Goal: Check status: Check status

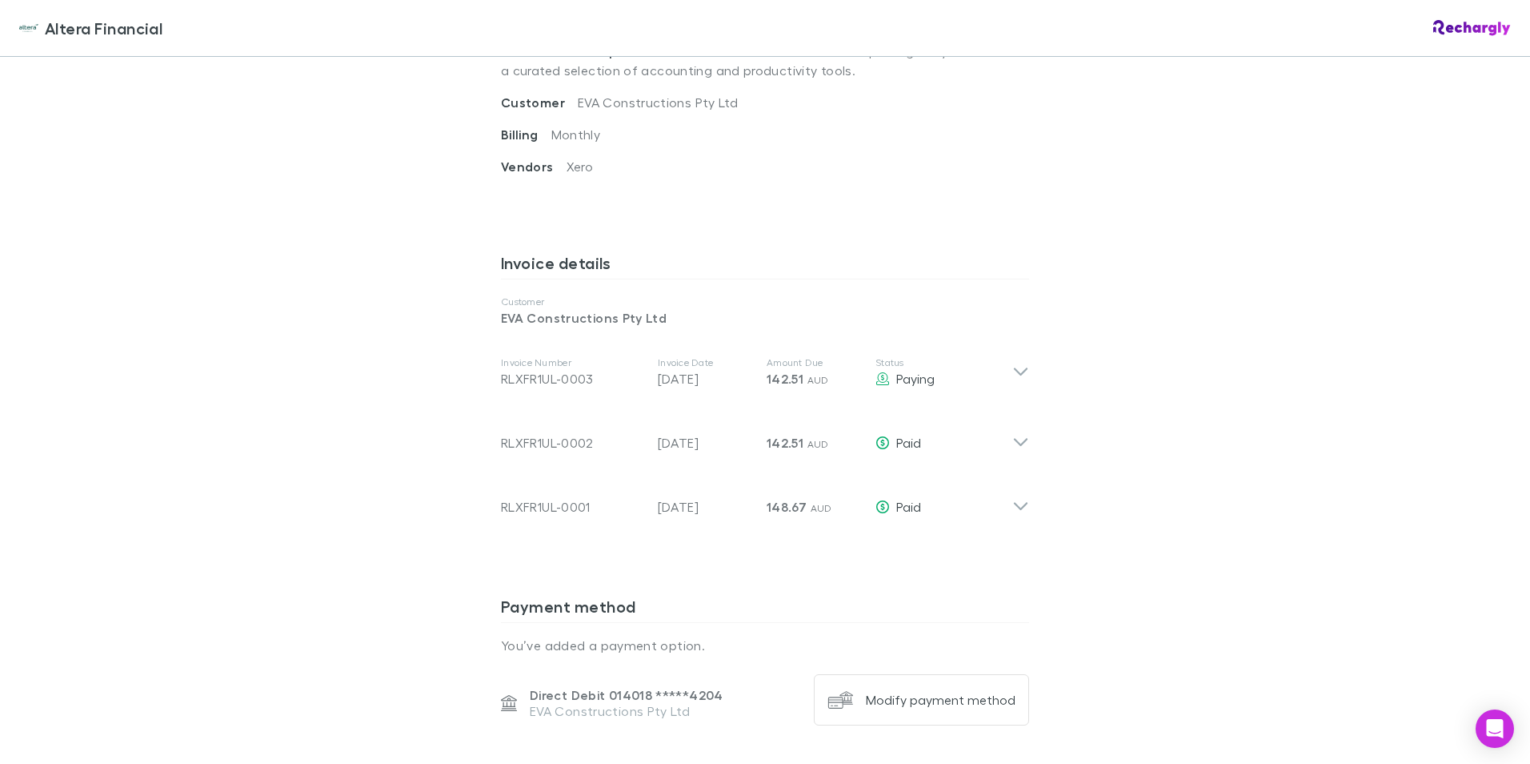
scroll to position [640, 0]
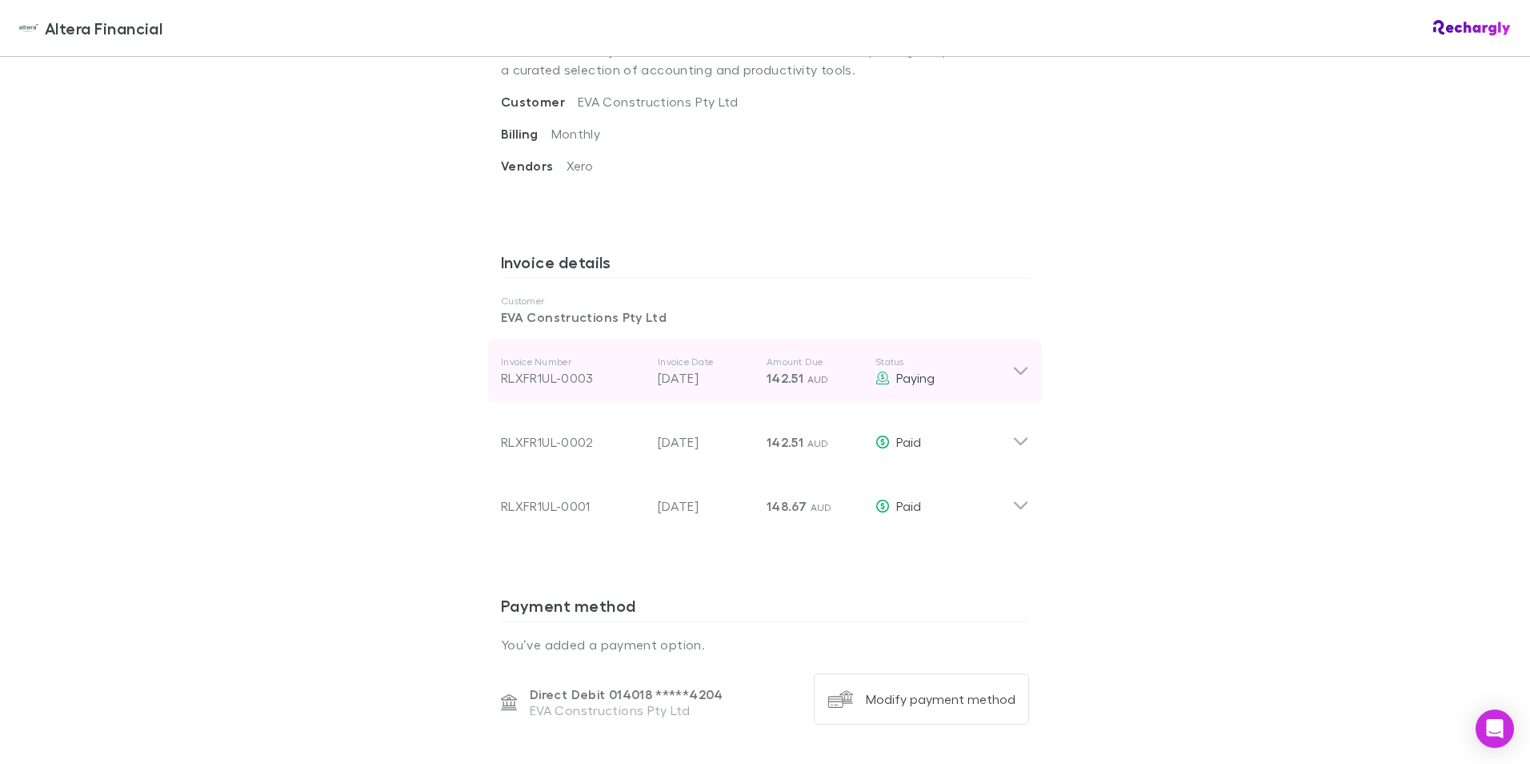
click at [1021, 367] on icon at bounding box center [1020, 371] width 17 height 19
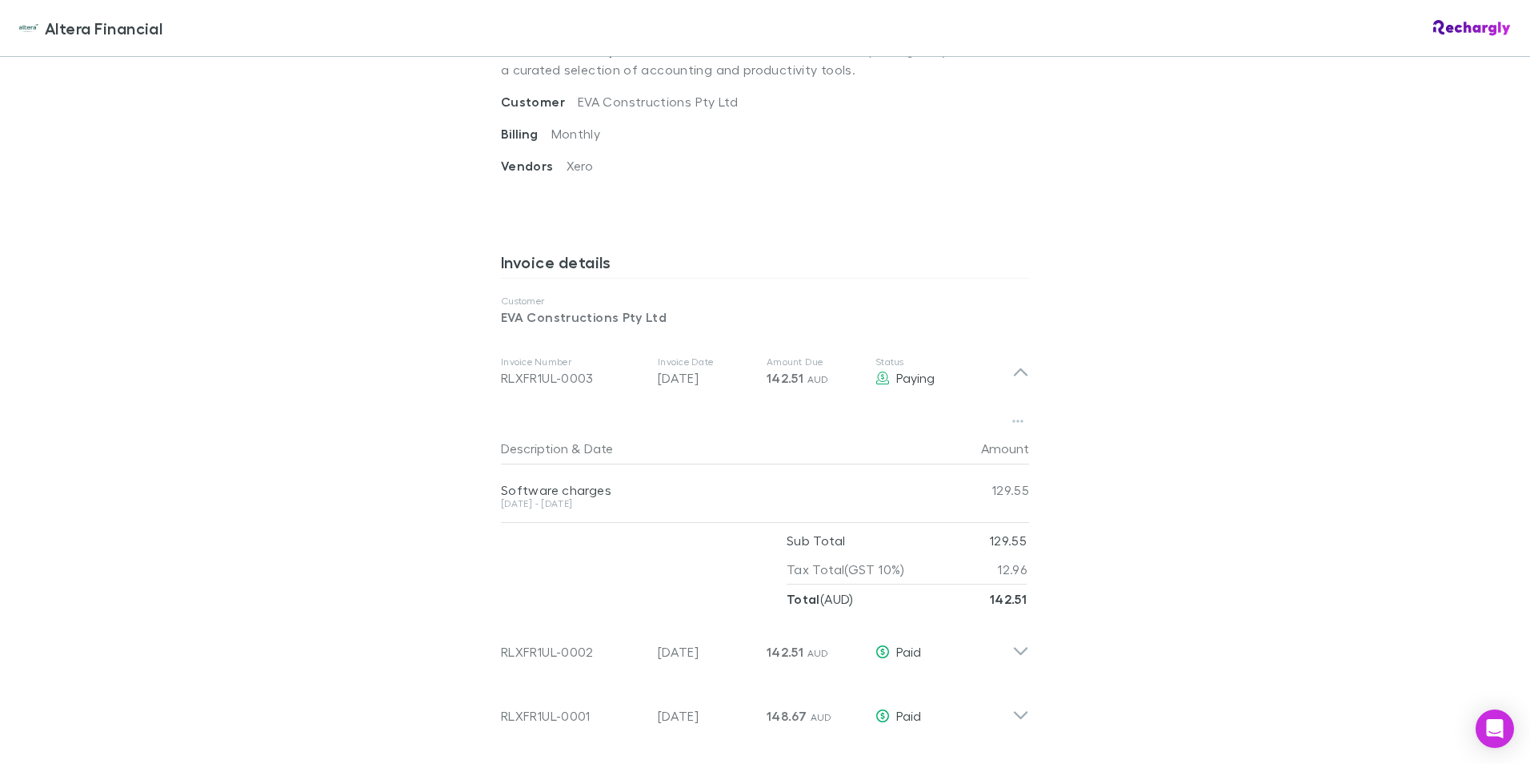
scroll to position [720, 0]
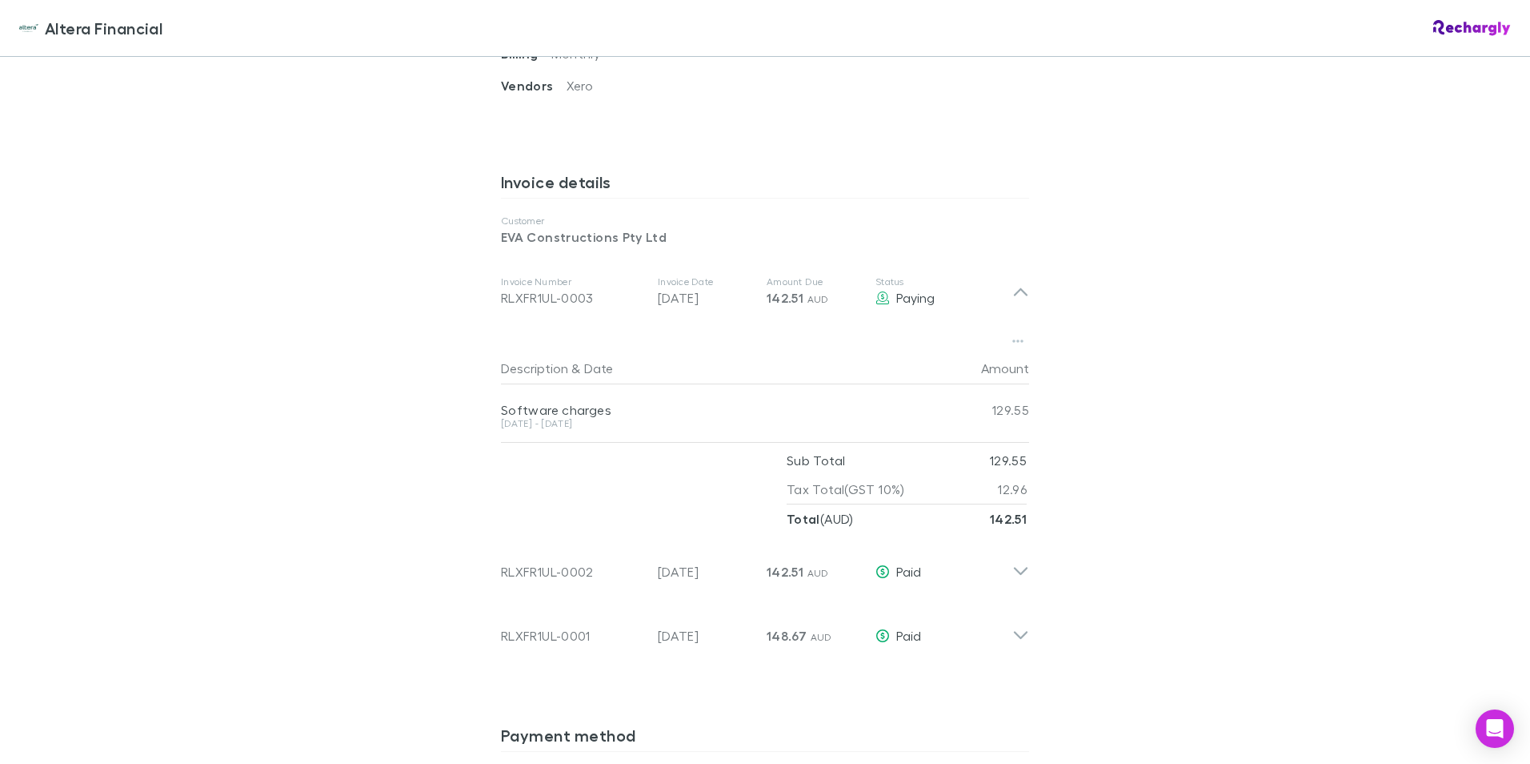
drag, startPoint x: 1168, startPoint y: 563, endPoint x: 699, endPoint y: 459, distance: 480.4
click at [1168, 563] on div "Altera Financial Altera Financial Software subscriptions agreement Altera Finan…" at bounding box center [765, 382] width 1530 height 764
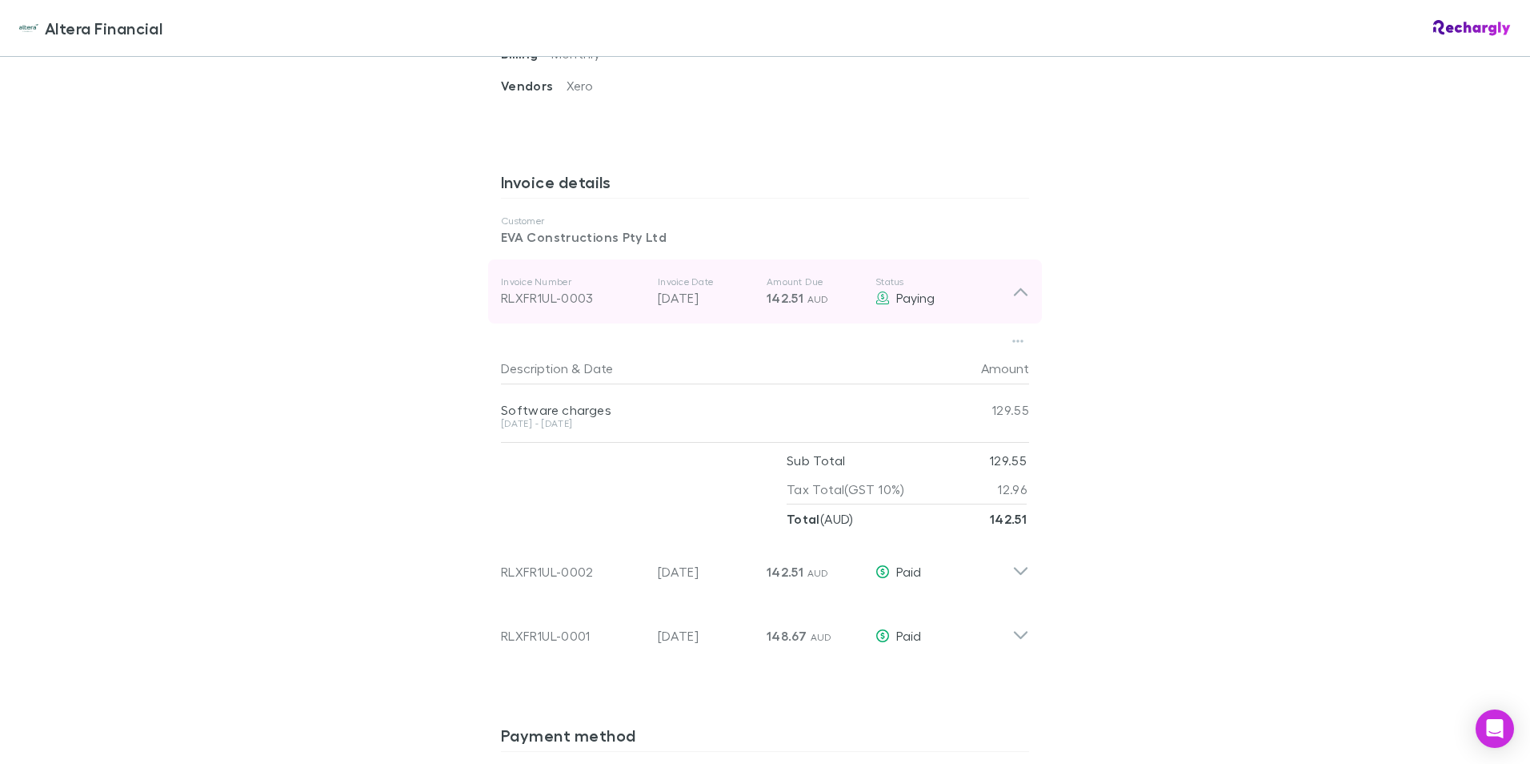
drag, startPoint x: 592, startPoint y: 299, endPoint x: 506, endPoint y: 295, distance: 86.5
click at [506, 295] on div "RLXFR1UL-0003" at bounding box center [573, 297] width 144 height 19
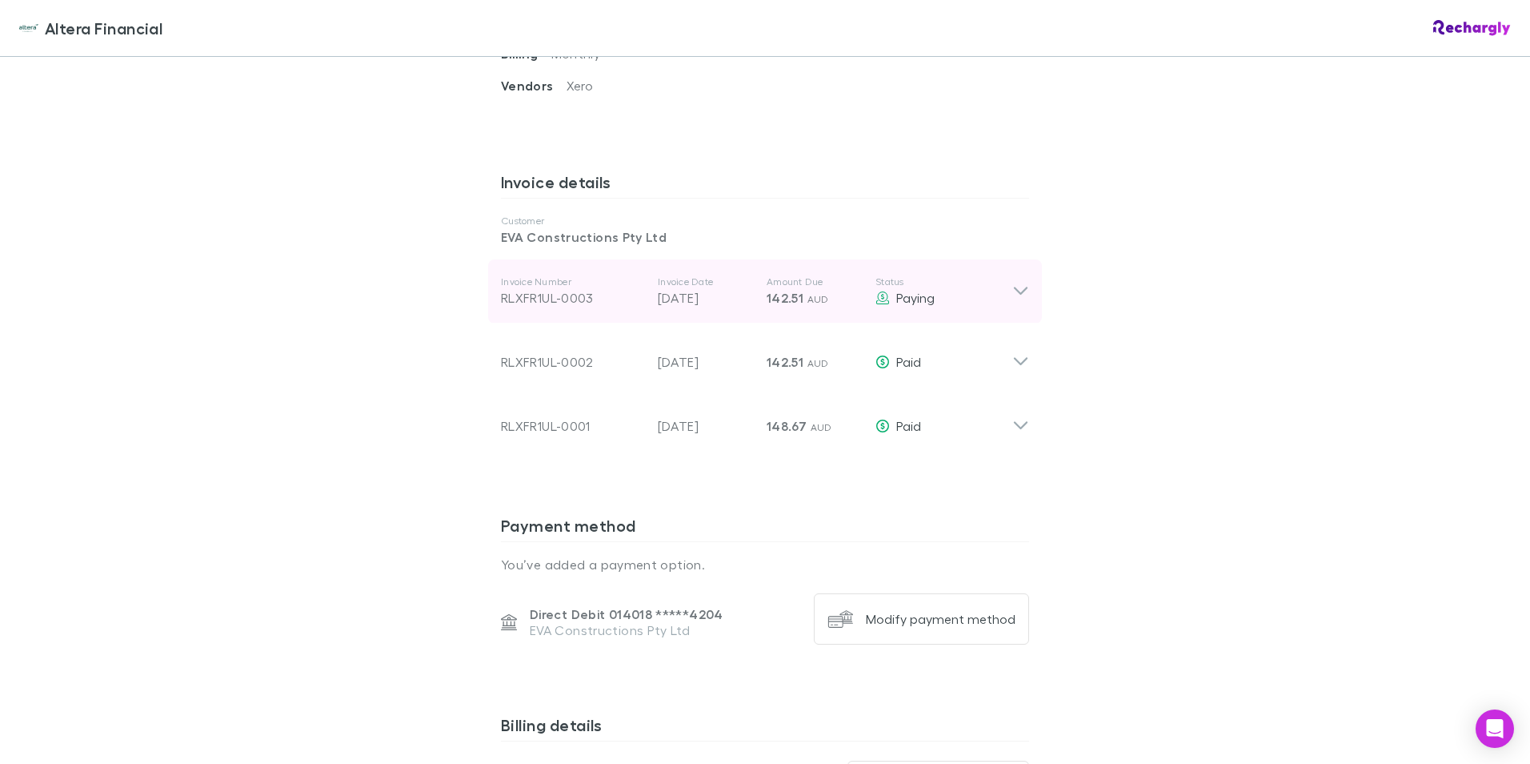
click at [515, 291] on div "RLXFR1UL-0003" at bounding box center [573, 297] width 144 height 19
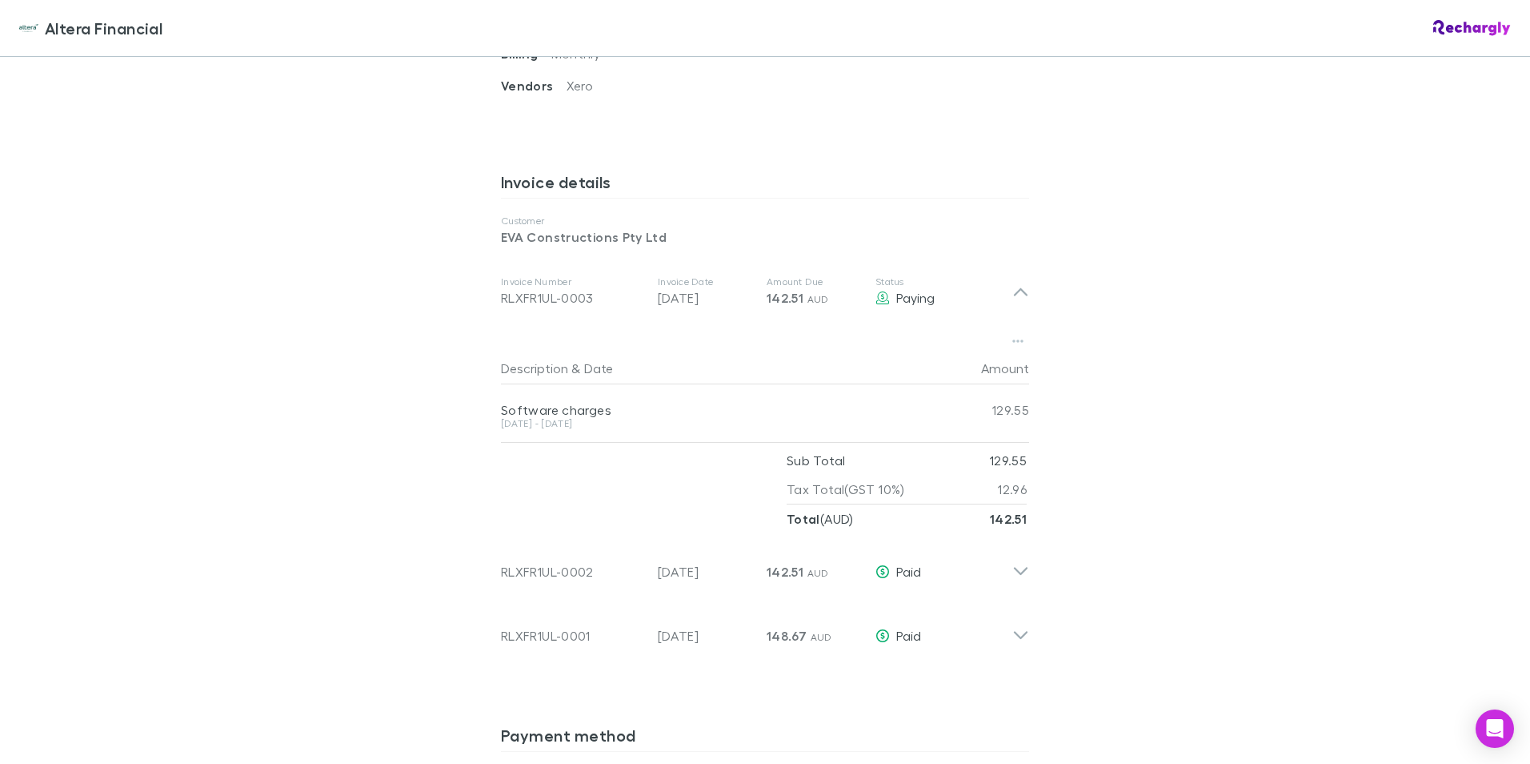
click at [1127, 355] on div "Altera Financial Altera Financial Software subscriptions agreement Altera Finan…" at bounding box center [765, 382] width 1530 height 764
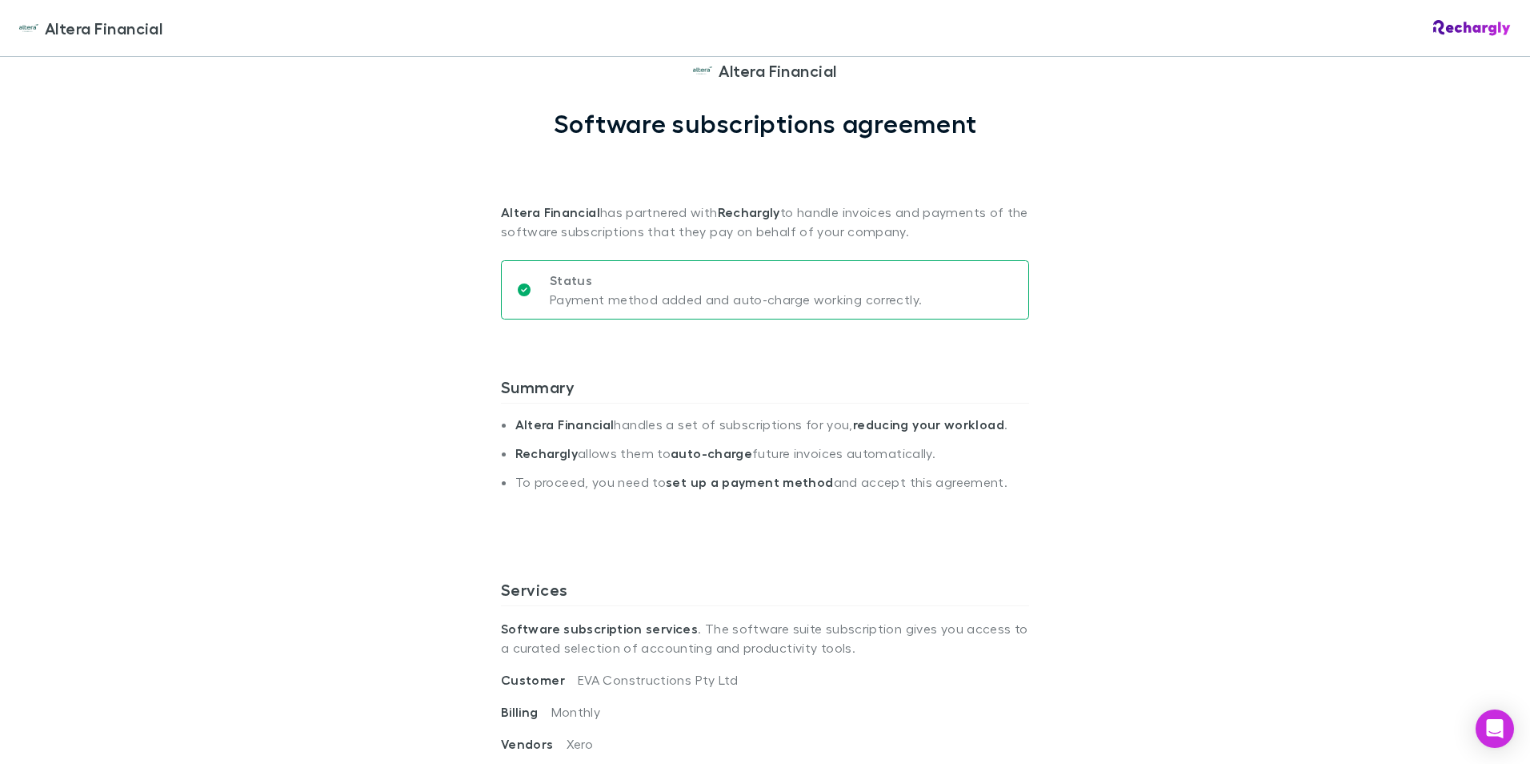
scroll to position [0, 0]
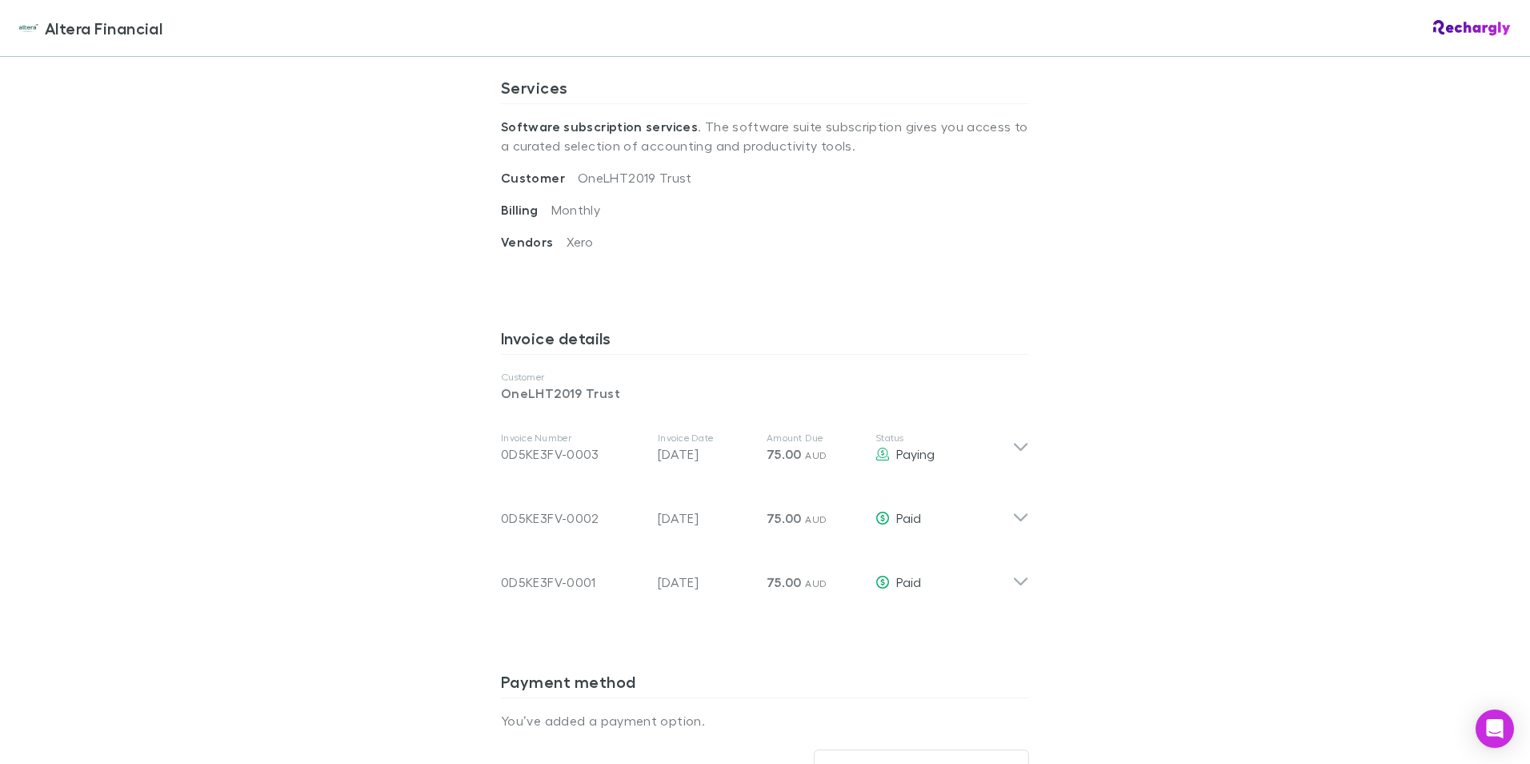
scroll to position [640, 0]
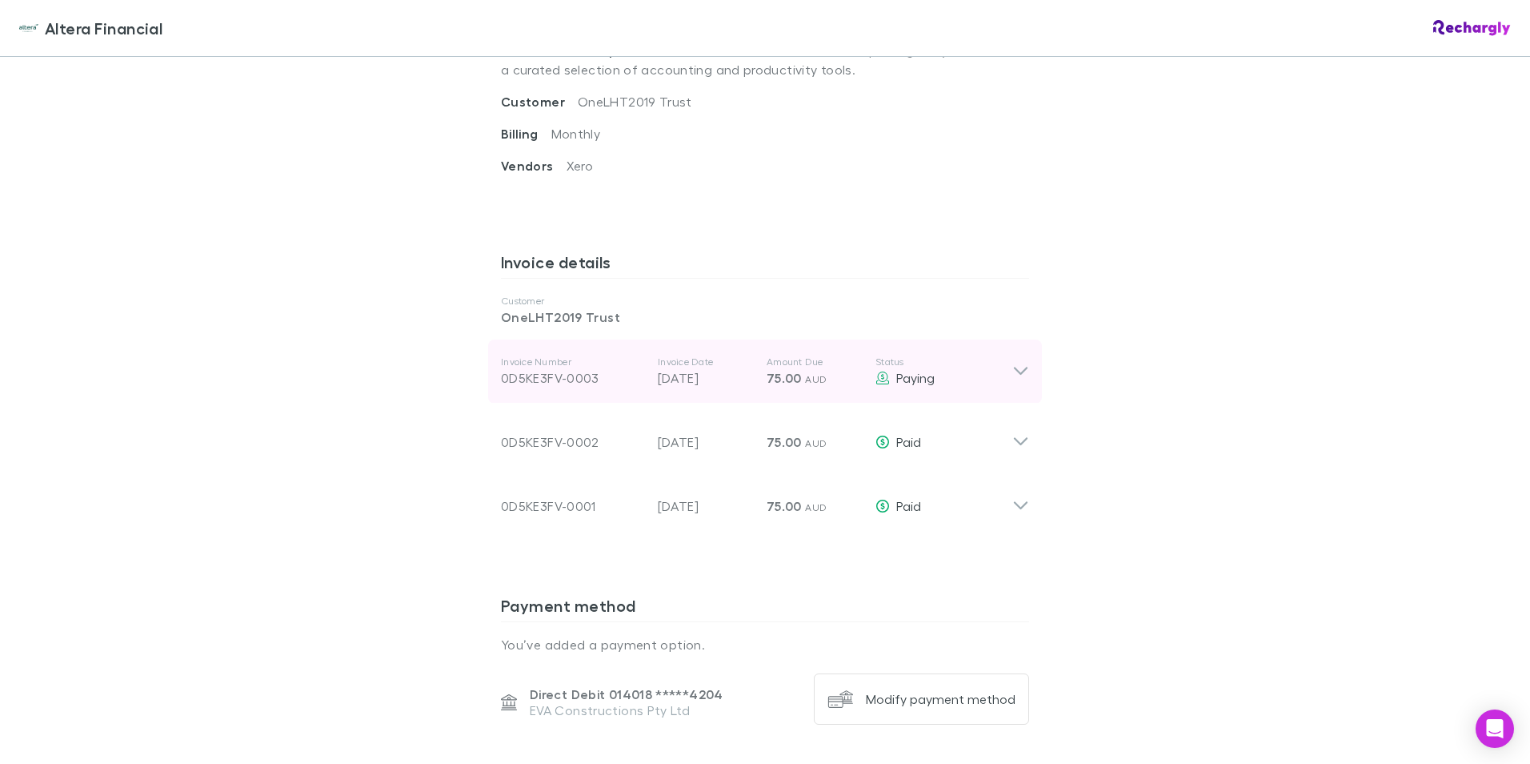
click at [1027, 370] on div "Invoice Number 0D5KE3FV-0003 Invoice Date 15 Sep 2025 Amount Due 75.00 AUD Stat…" at bounding box center [765, 371] width 554 height 64
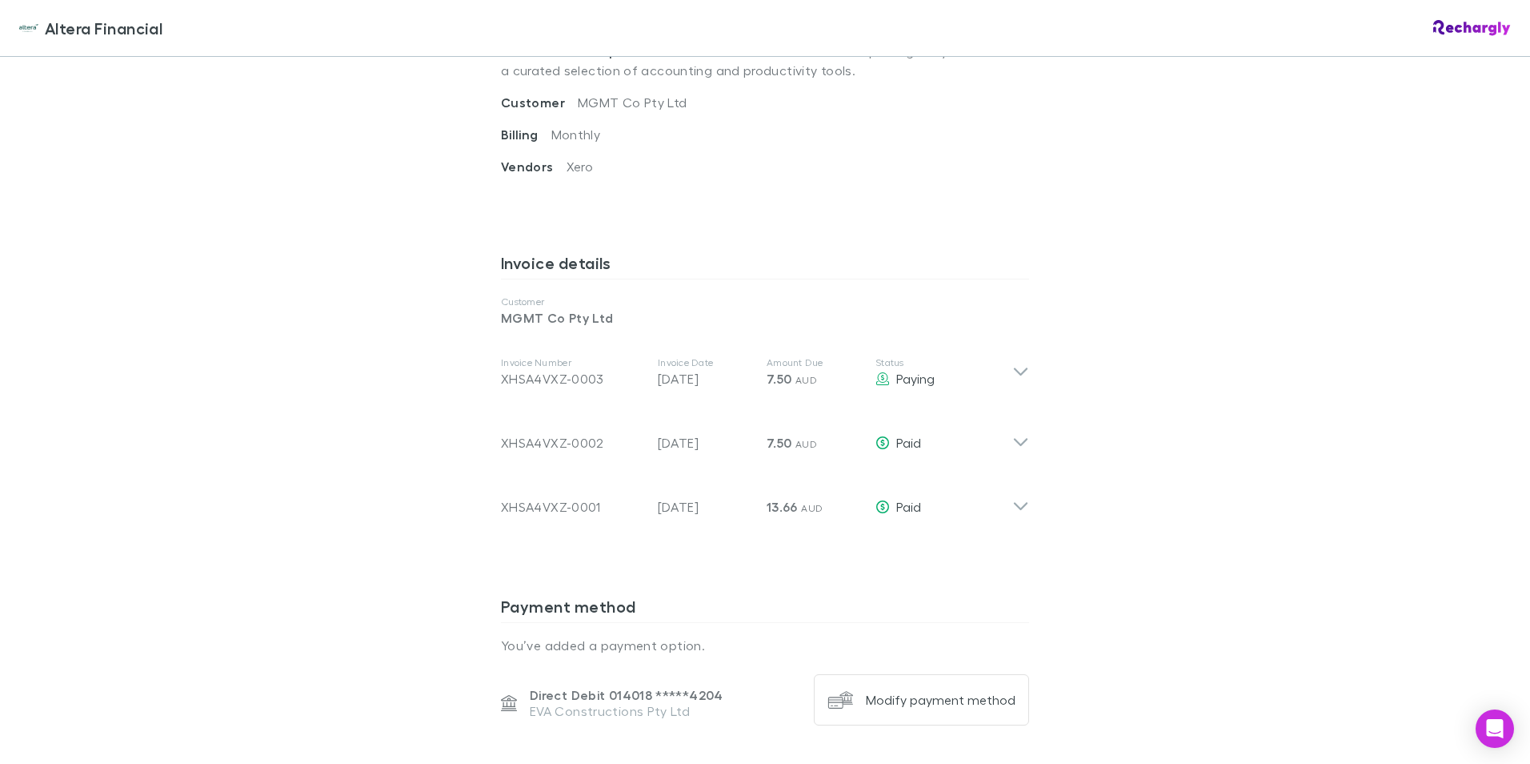
scroll to position [640, 0]
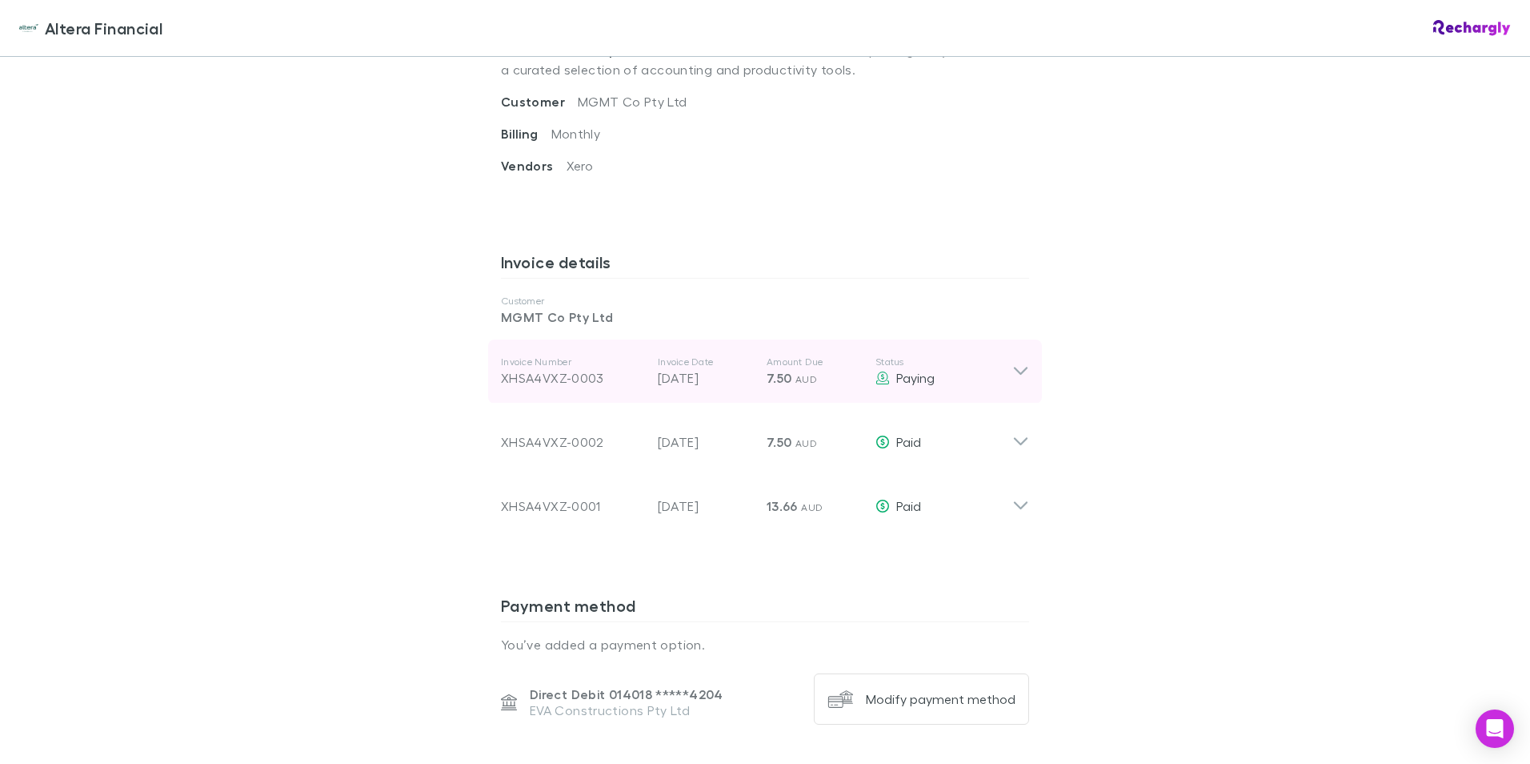
click at [1017, 367] on icon at bounding box center [1020, 371] width 17 height 19
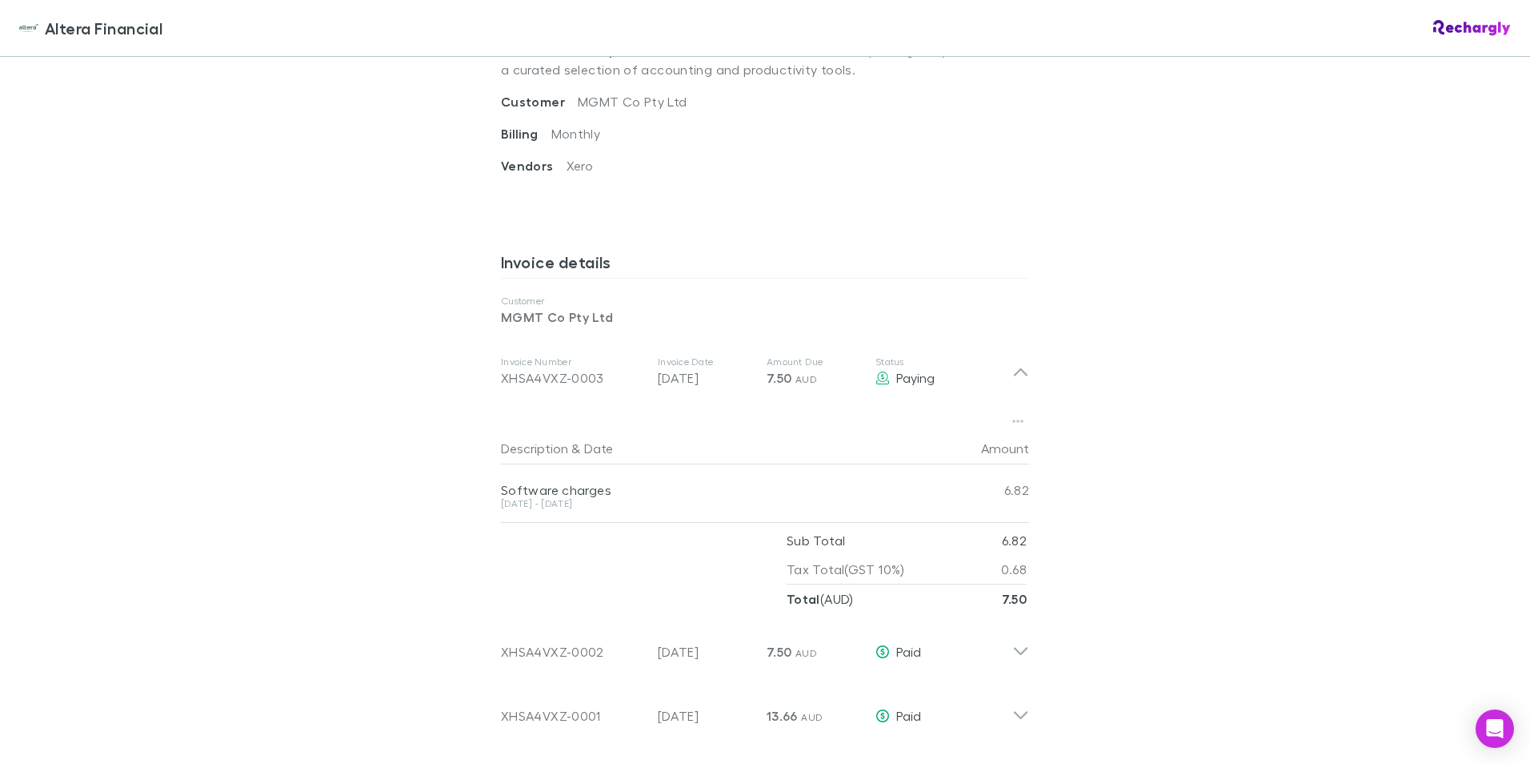
drag, startPoint x: 1290, startPoint y: 167, endPoint x: 1189, endPoint y: 65, distance: 143.8
click at [1290, 167] on div "Altera Financial Altera Financial Software subscriptions agreement Altera Finan…" at bounding box center [765, 382] width 1530 height 764
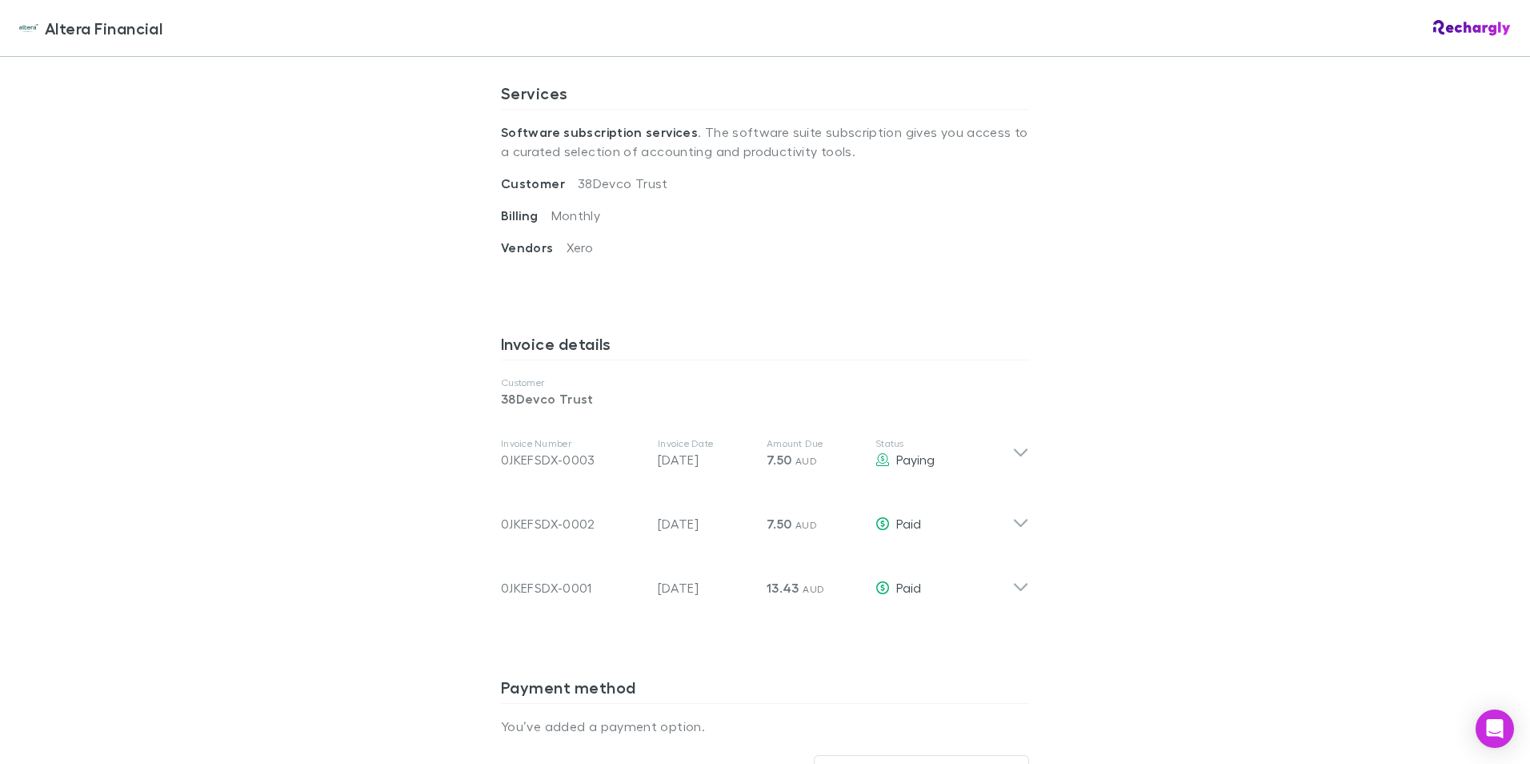
scroll to position [560, 0]
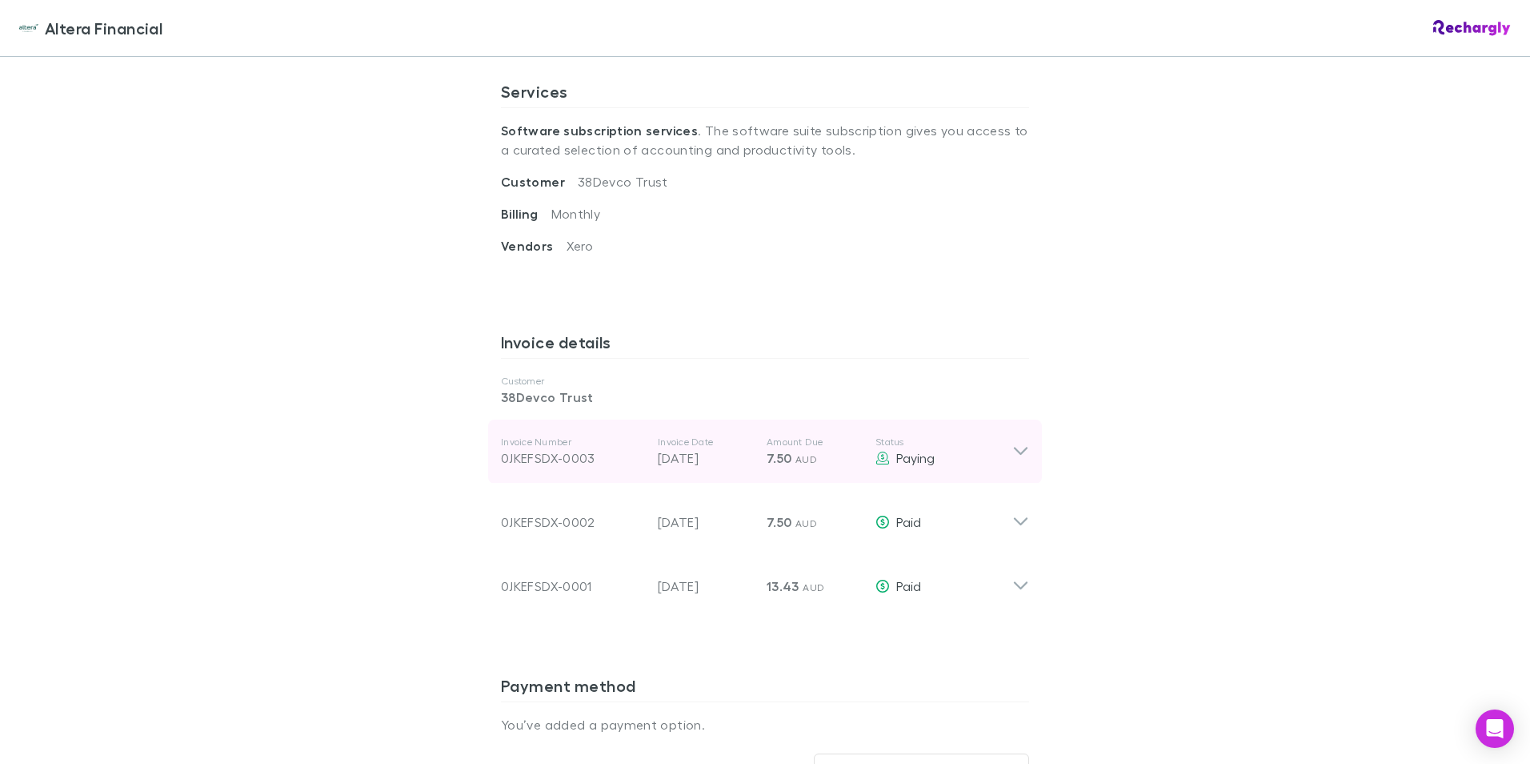
click at [1016, 454] on icon at bounding box center [1021, 451] width 14 height 8
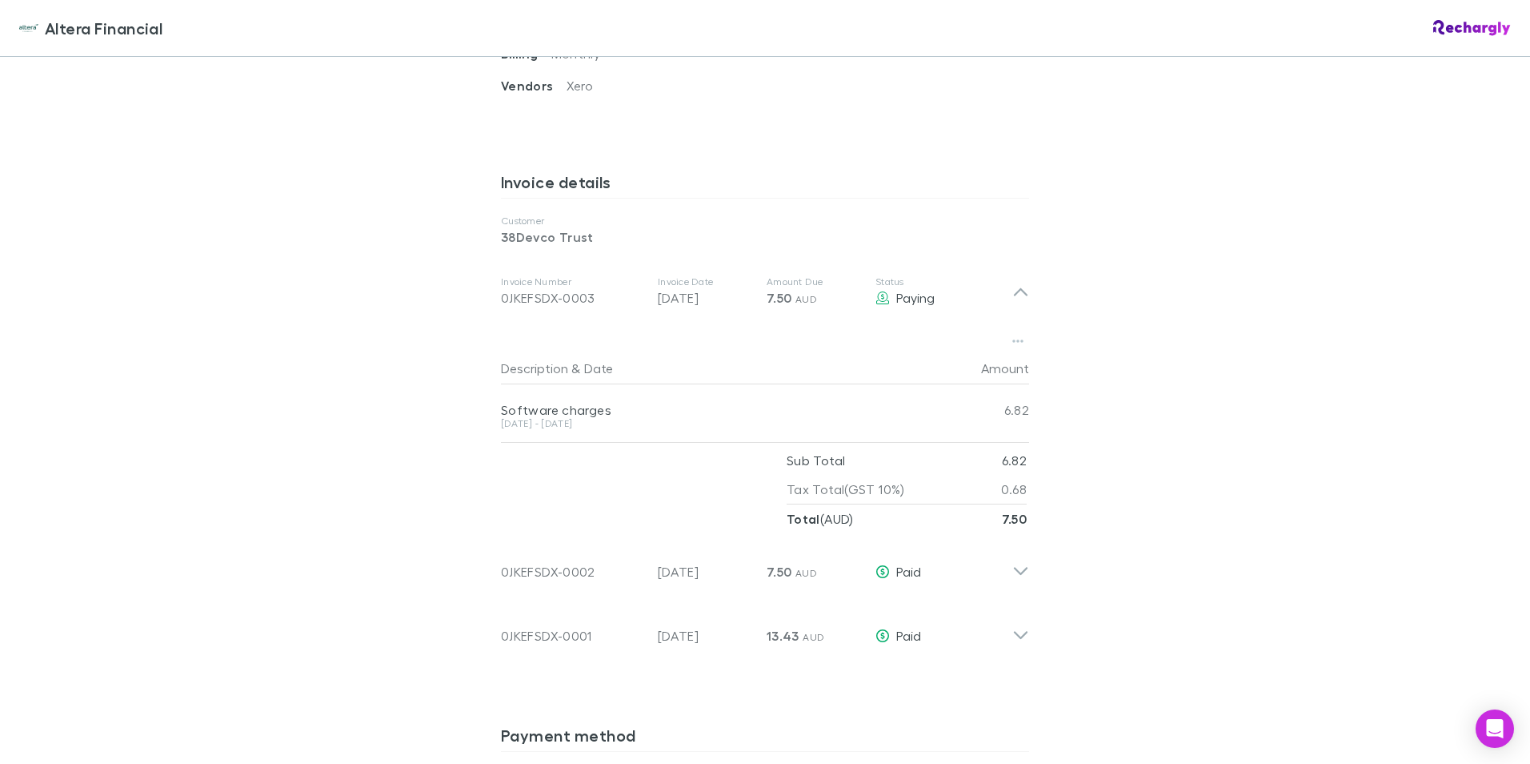
scroll to position [640, 0]
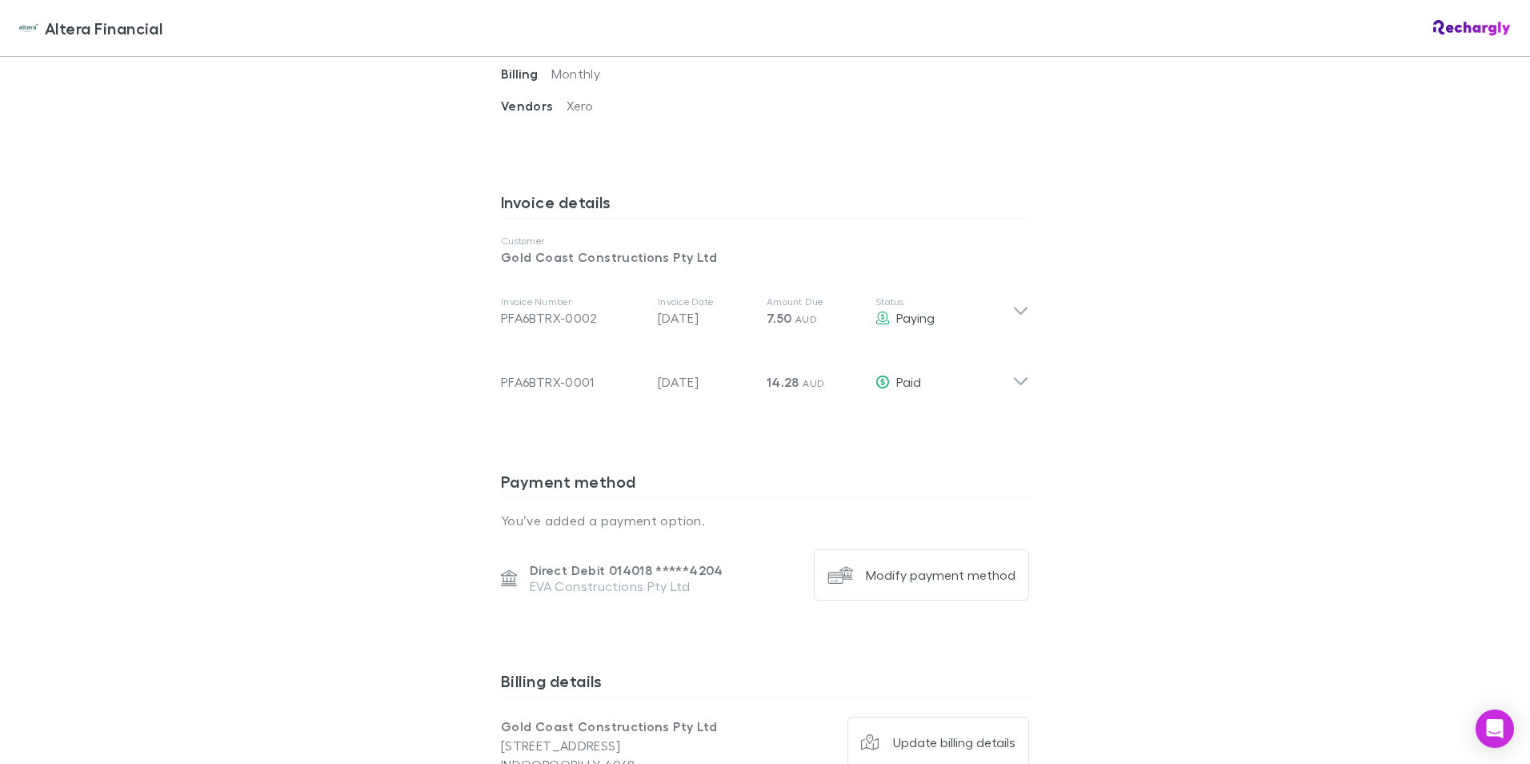
scroll to position [720, 0]
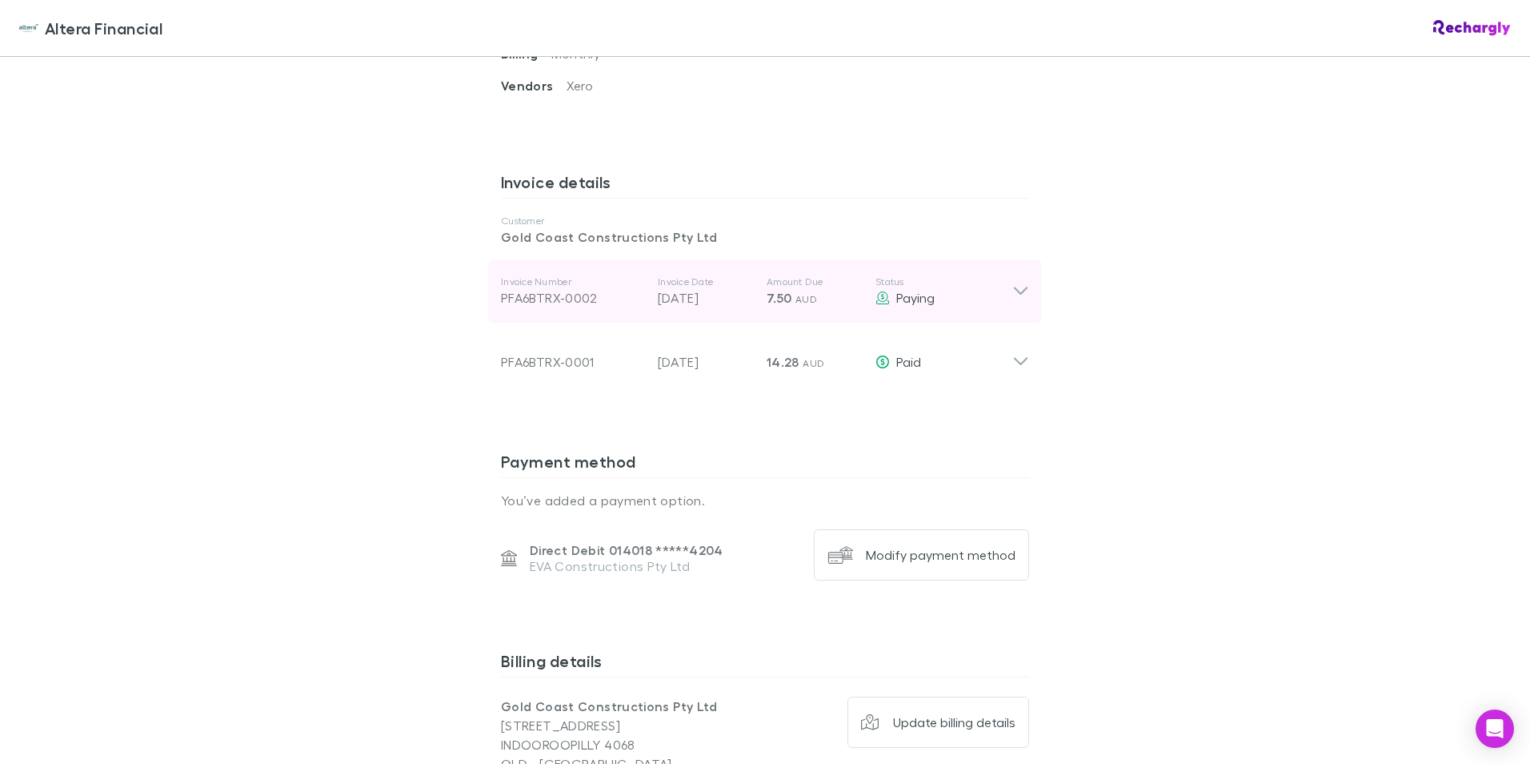
click at [1016, 287] on icon at bounding box center [1020, 291] width 17 height 19
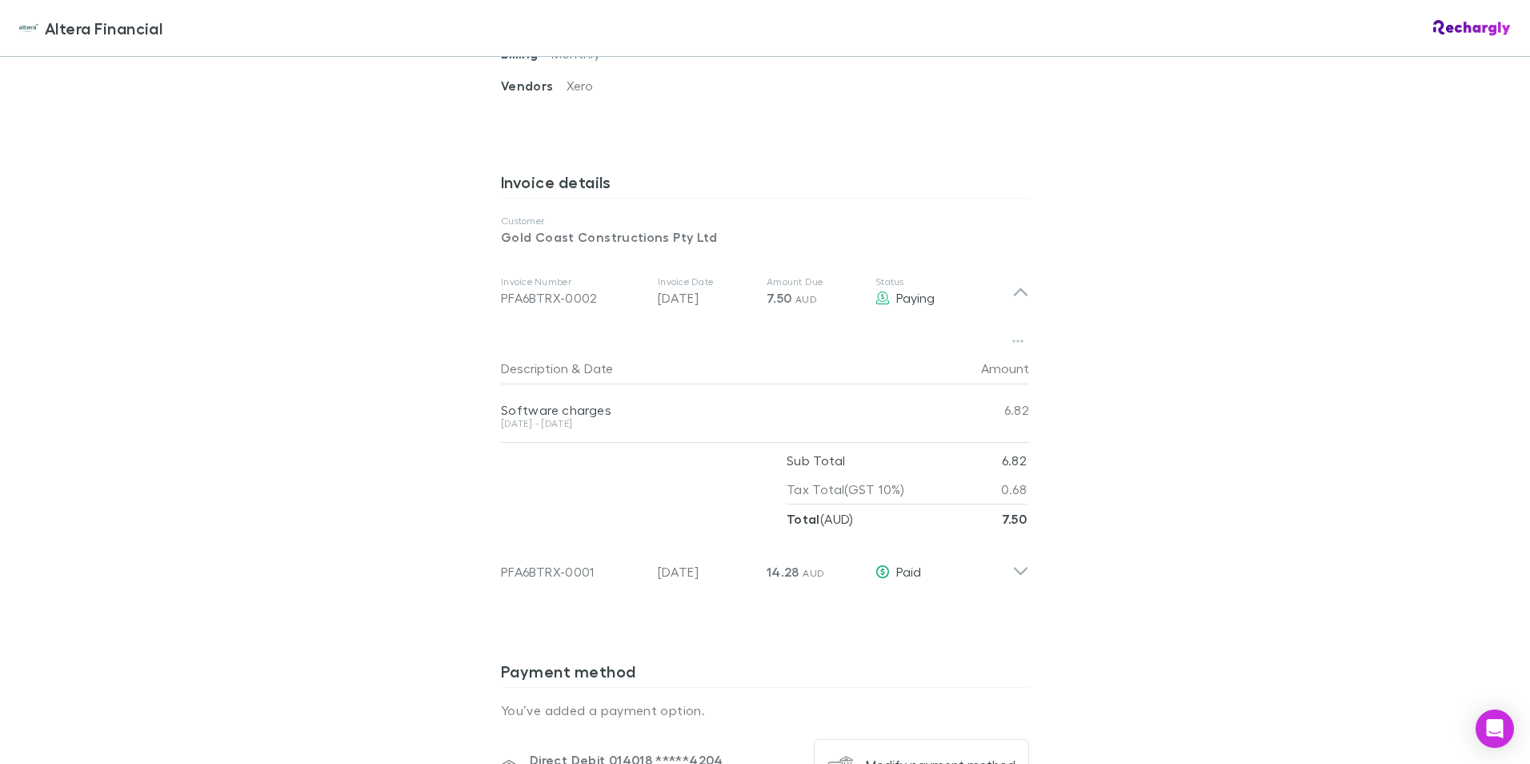
drag, startPoint x: 1229, startPoint y: 483, endPoint x: 1012, endPoint y: 70, distance: 466.1
click at [1229, 483] on div "Altera Financial Altera Financial Software subscriptions agreement Altera Finan…" at bounding box center [765, 382] width 1530 height 764
